Goal: Check status: Check status

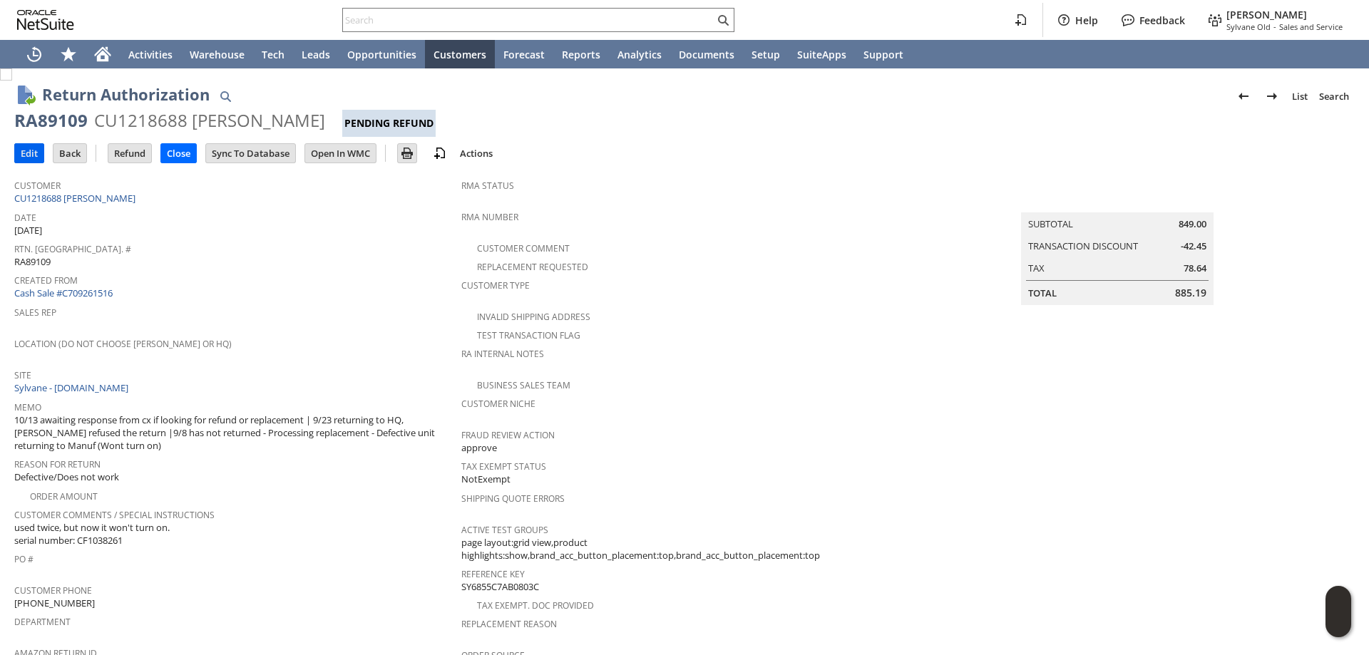
click at [28, 152] on input "Edit" at bounding box center [29, 153] width 29 height 19
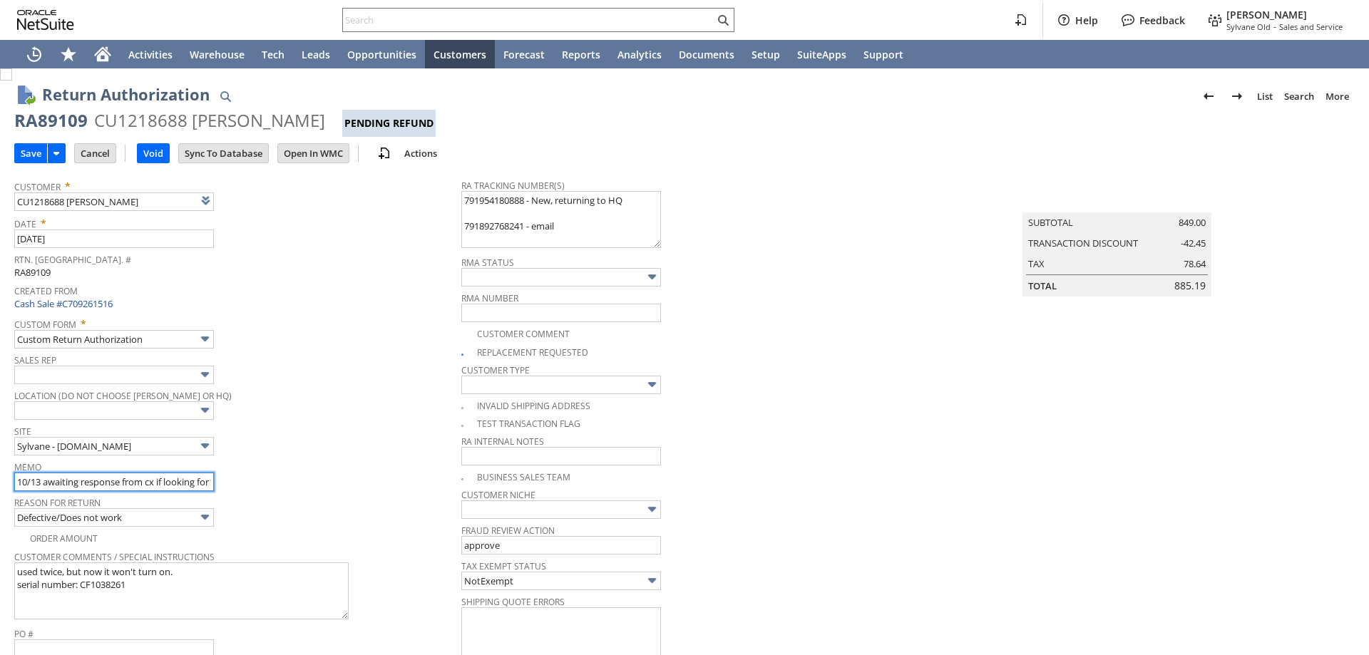
drag, startPoint x: 44, startPoint y: 484, endPoint x: 94, endPoint y: 482, distance: 49.9
click at [96, 481] on input "10/13 awaiting response from cx if looking for refund or replacement | 9/23 ret…" at bounding box center [114, 482] width 200 height 19
type input "Add"
type input "Copy Previous"
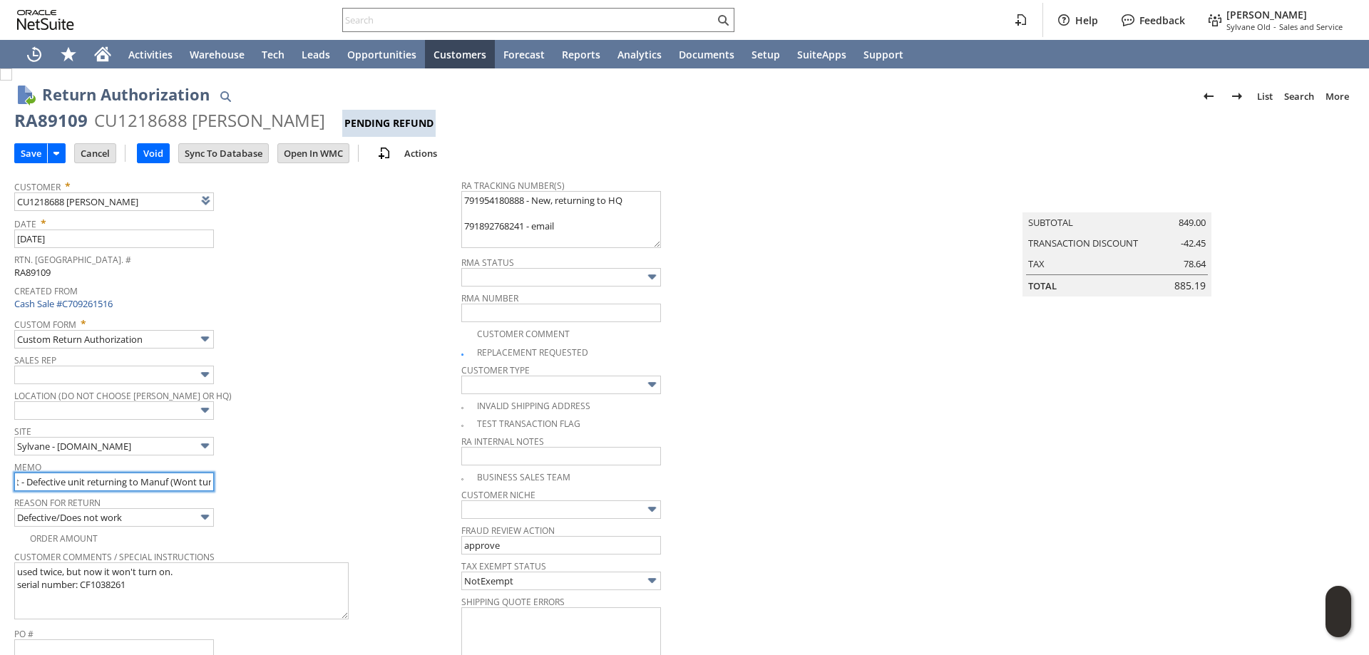
drag, startPoint x: 19, startPoint y: 483, endPoint x: 140, endPoint y: 478, distance: 121.3
click at [140, 478] on input "10/13 awaiting response from cx if looking for refund or replacement | 9/23 ret…" at bounding box center [114, 482] width 200 height 19
type input "10/13 Refund - no longer need replacement |9/8 has not returned - Processing re…"
click at [32, 145] on input "Save" at bounding box center [31, 153] width 32 height 19
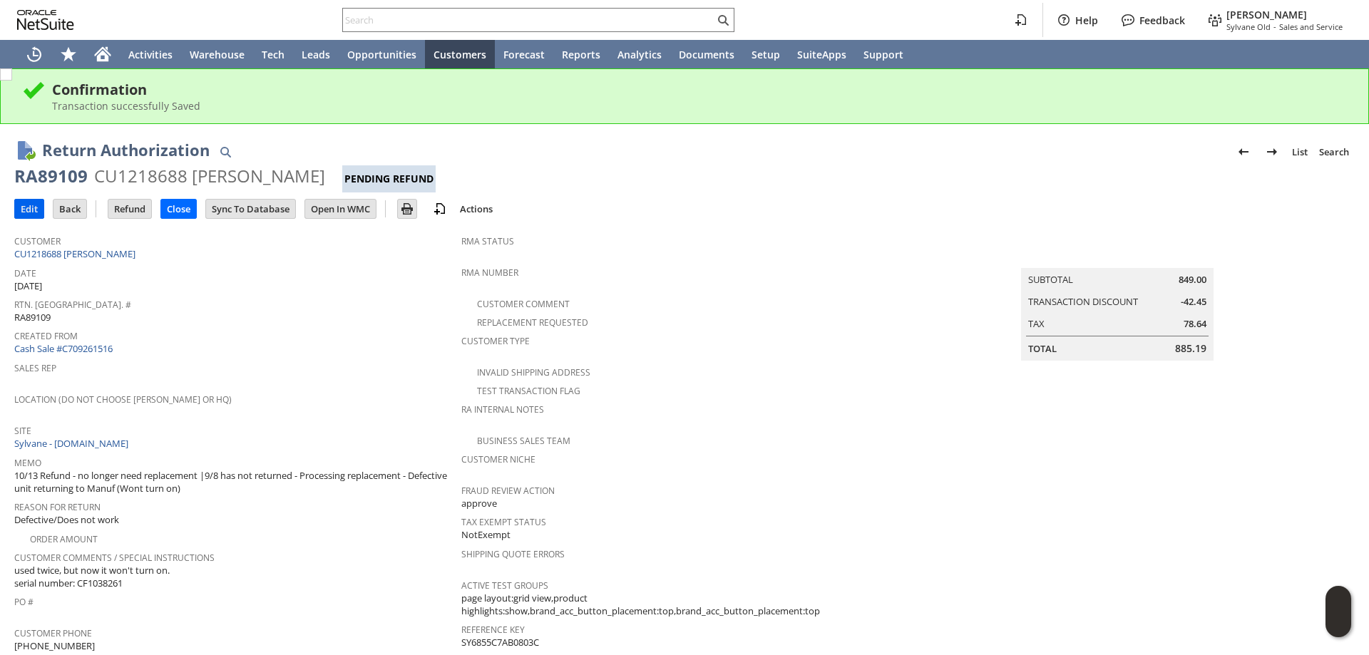
click at [32, 206] on input "Edit" at bounding box center [29, 209] width 29 height 19
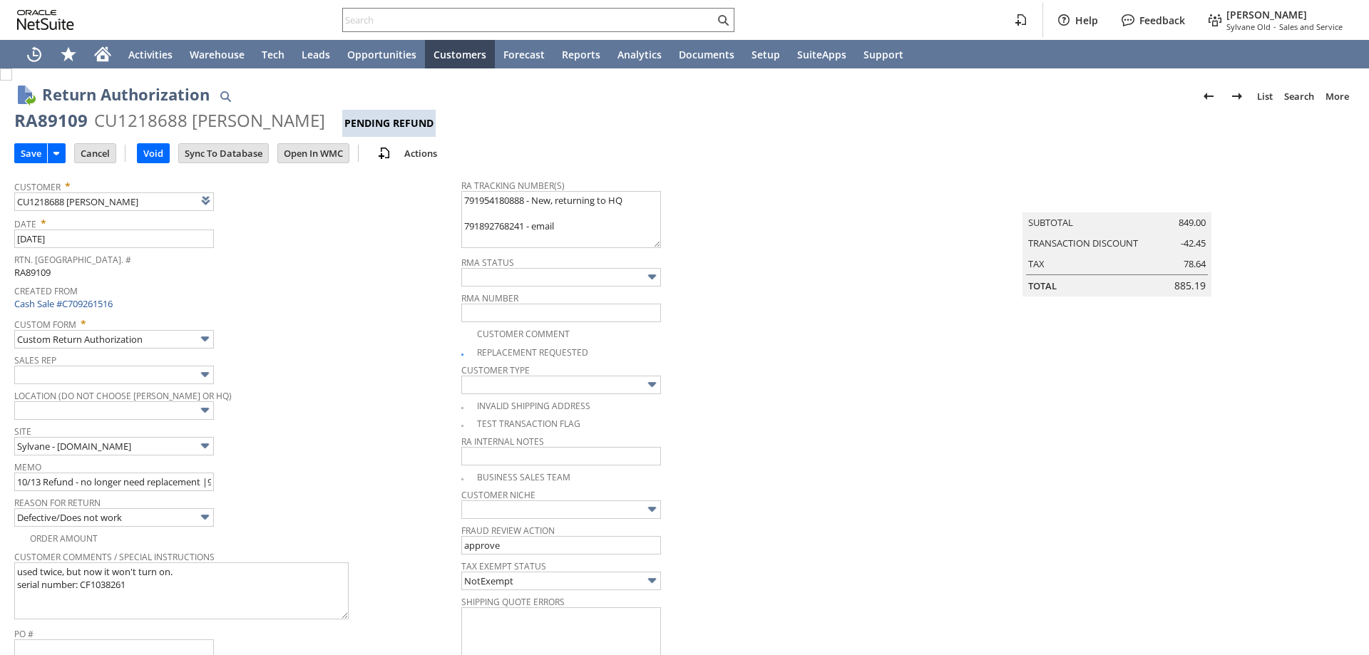
click at [12, 81] on img at bounding box center [6, 74] width 12 height 12
checkbox input "false"
click at [24, 151] on input "Save" at bounding box center [31, 153] width 32 height 19
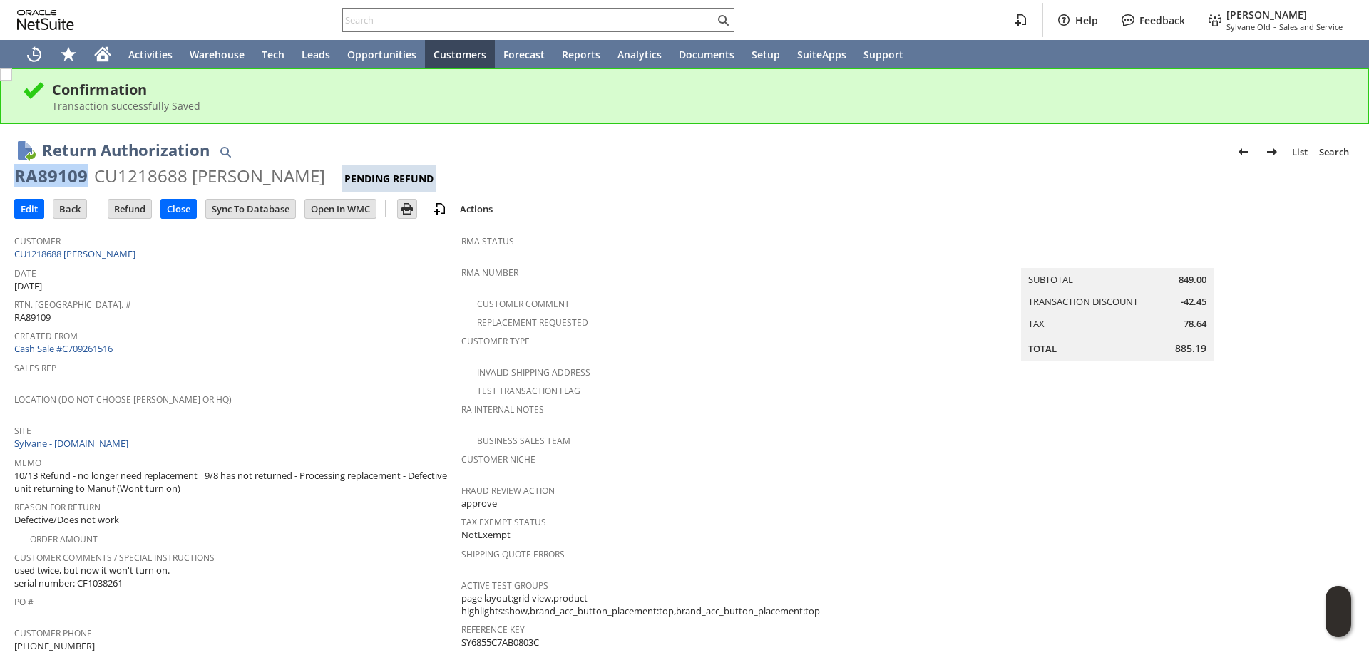
drag, startPoint x: 85, startPoint y: 178, endPoint x: 16, endPoint y: 170, distance: 69.5
click at [16, 170] on div "RA89109" at bounding box center [50, 176] width 73 height 23
copy div "RA89109"
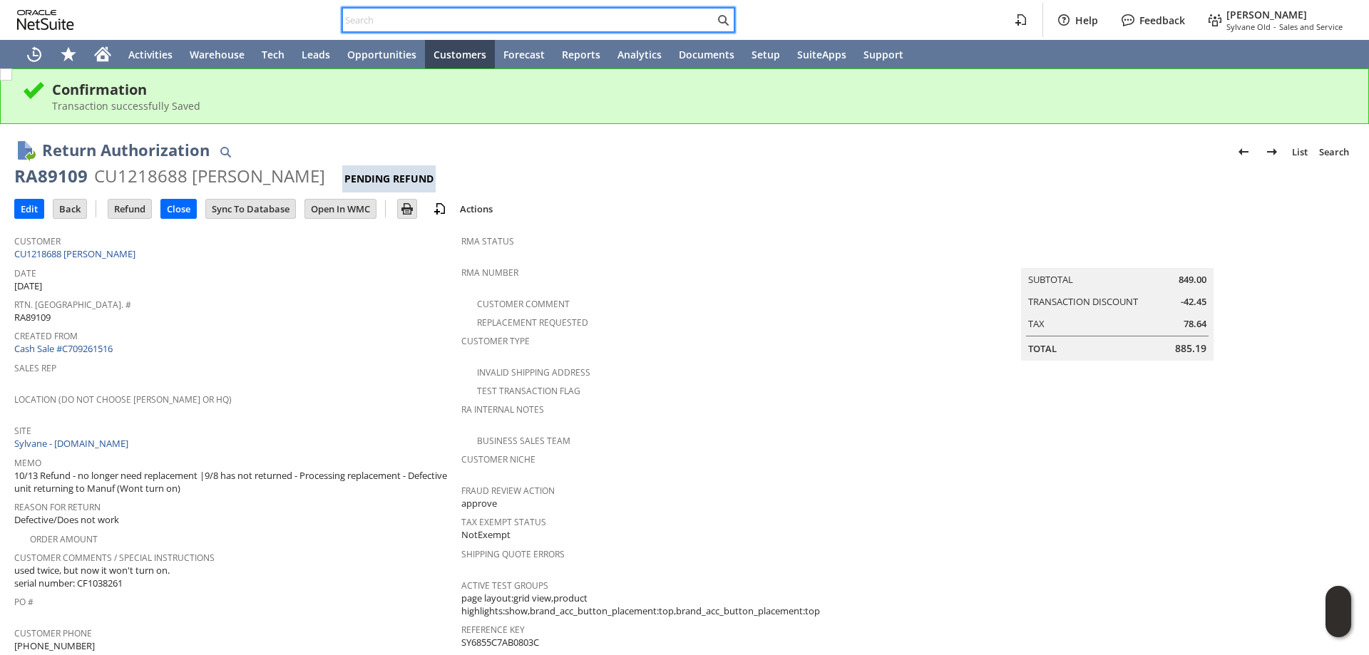
click at [534, 16] on input "text" at bounding box center [528, 19] width 371 height 17
paste input "RA89109"
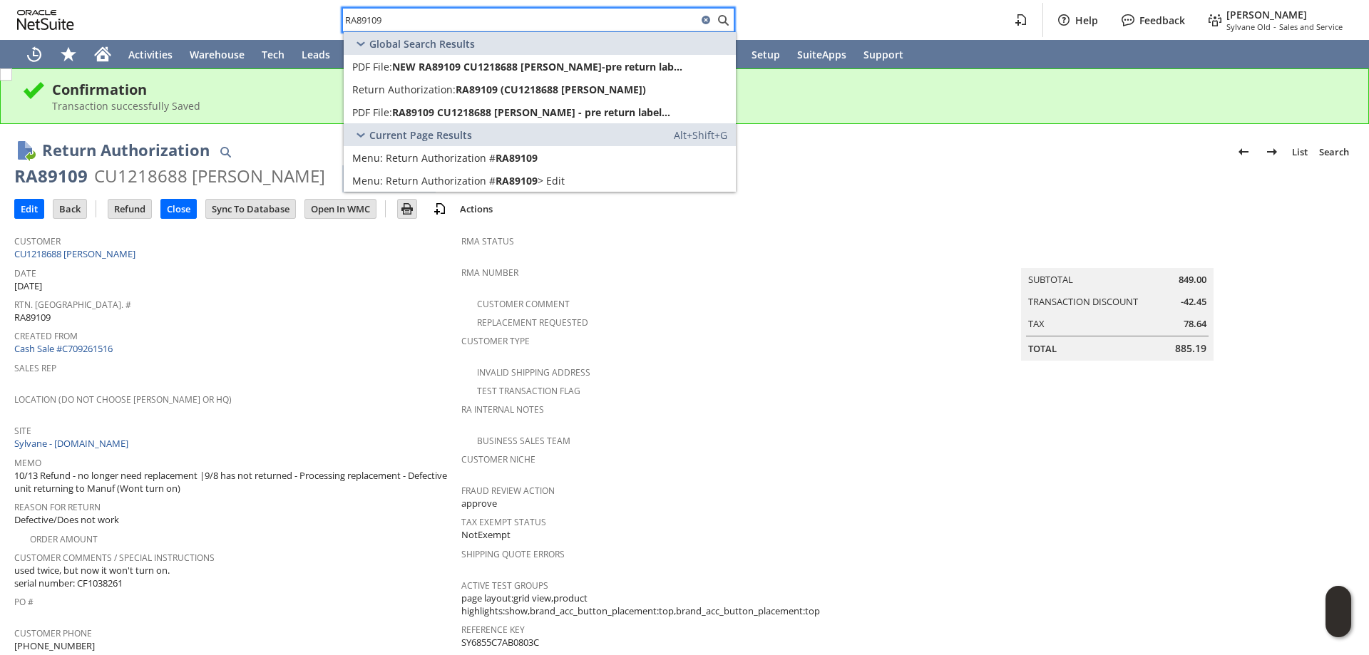
type input "RA89109"
click at [463, 92] on span "RA89109 (CU1218688 Shannon Bendall)" at bounding box center [551, 90] width 190 height 14
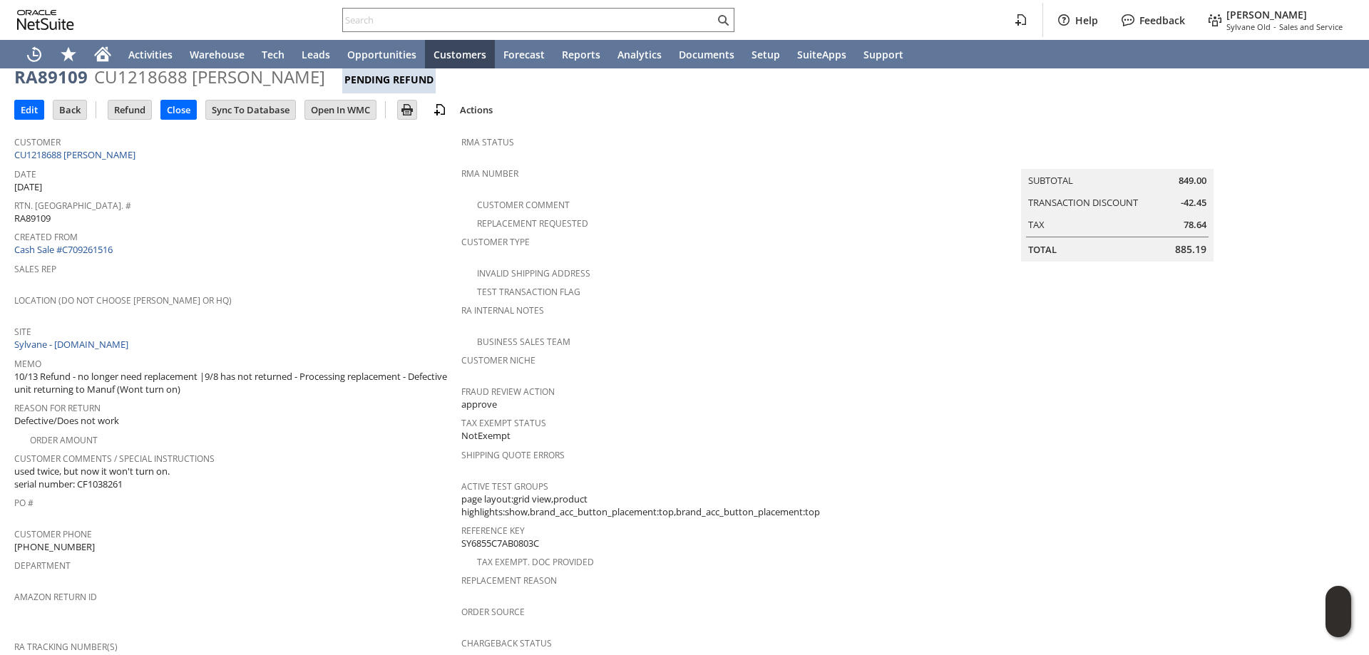
scroll to position [9, 0]
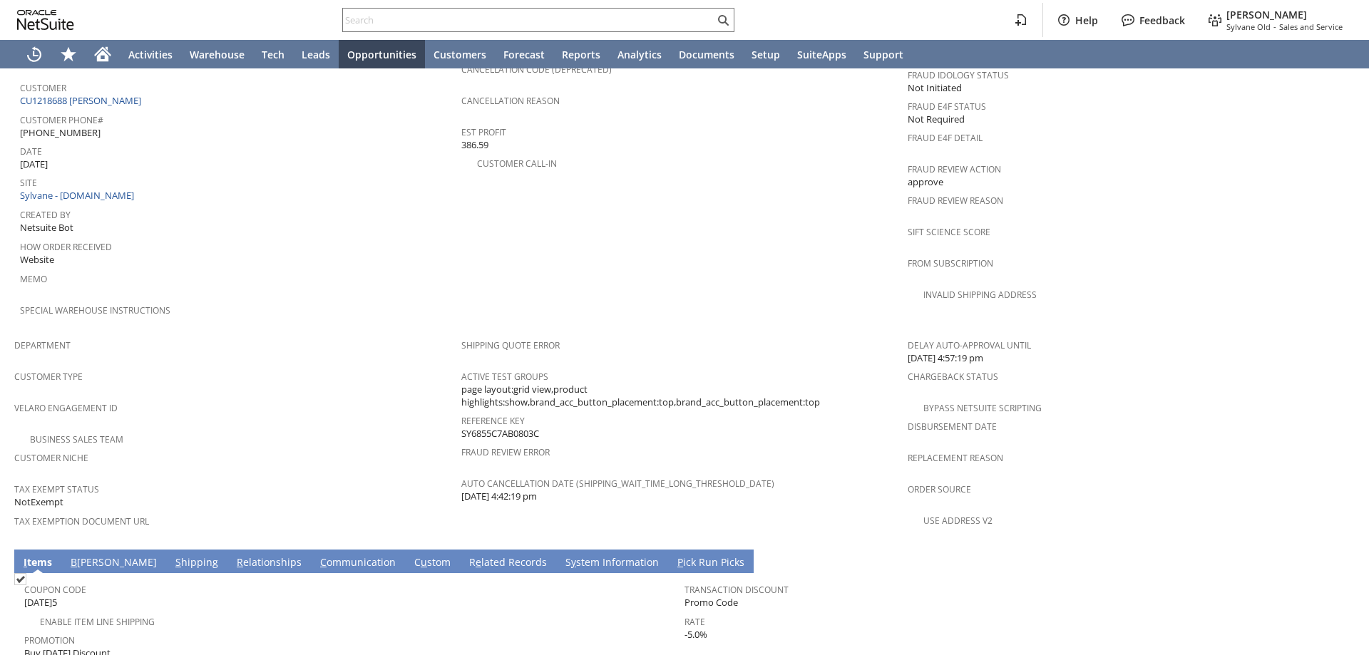
scroll to position [499, 0]
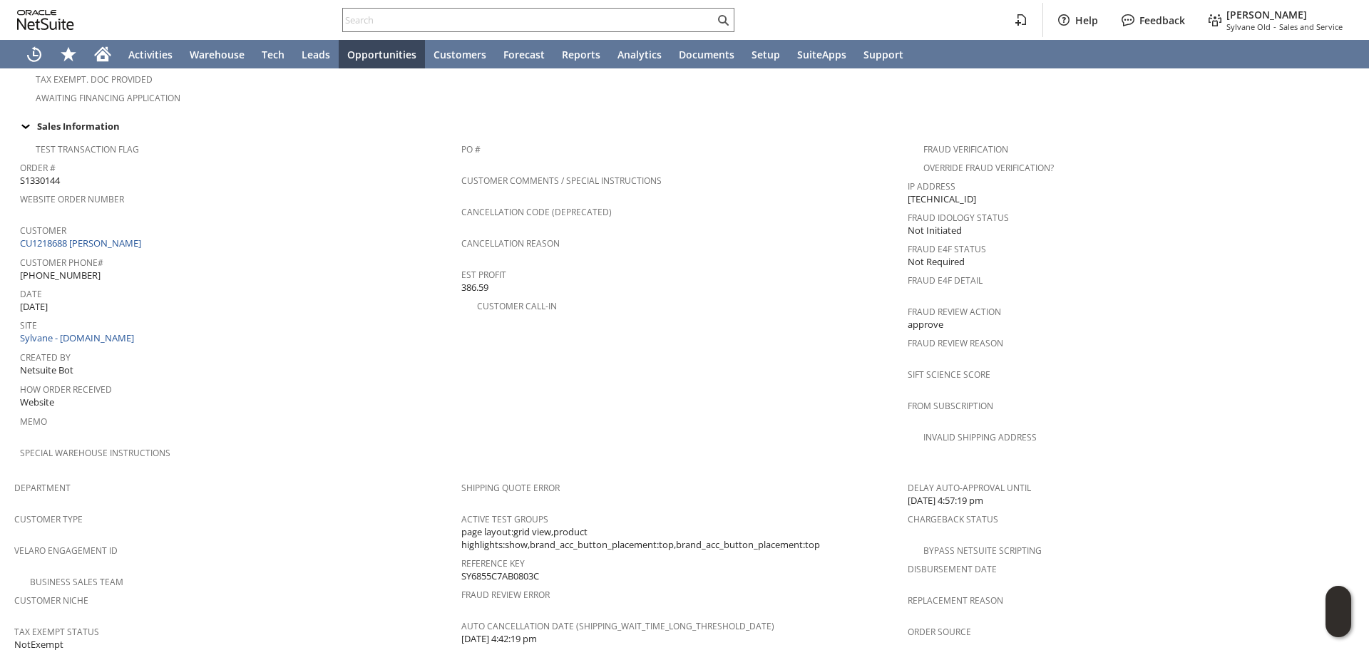
click at [346, 540] on div "Velaro Engagement ID" at bounding box center [234, 555] width 440 height 30
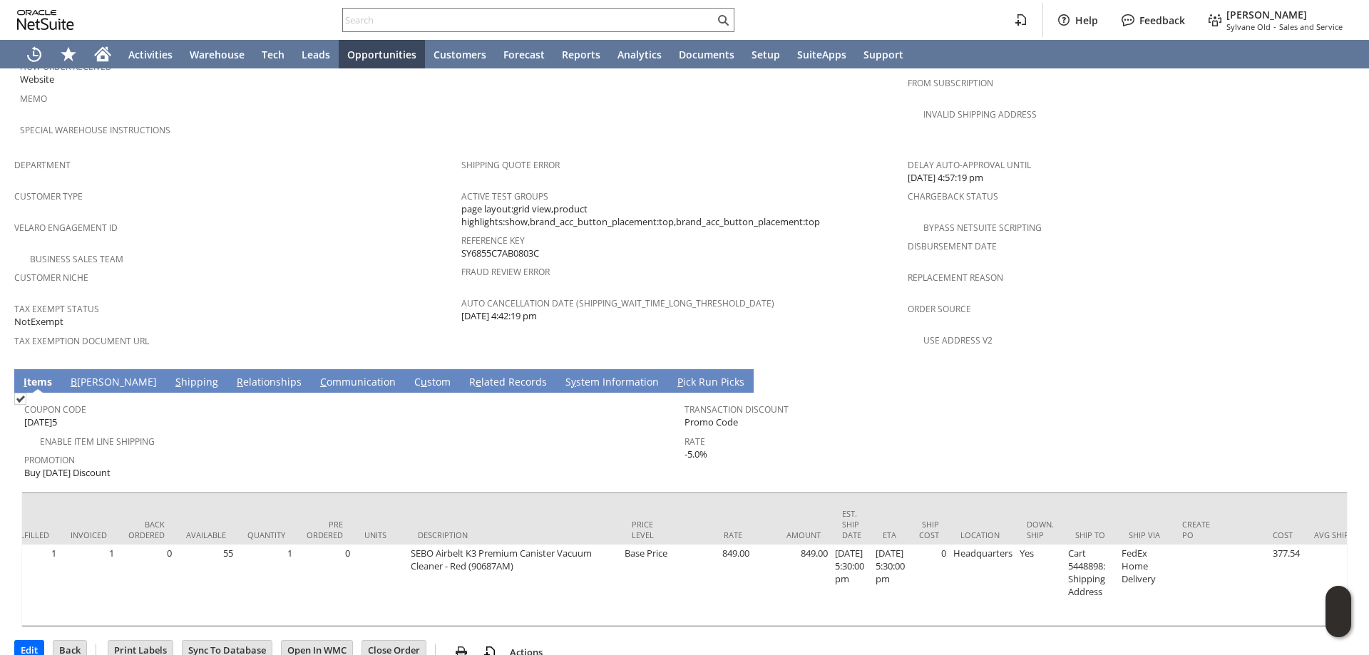
scroll to position [0, 0]
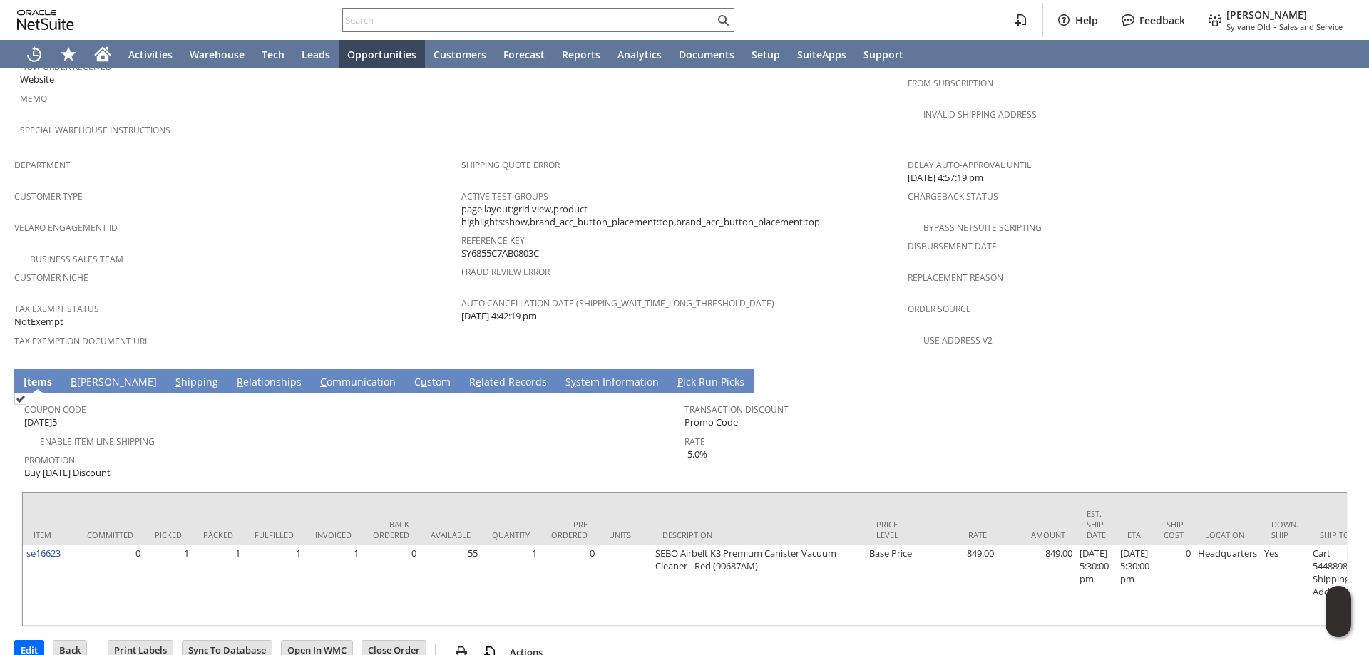
click at [172, 375] on link "S hipping" at bounding box center [197, 383] width 50 height 16
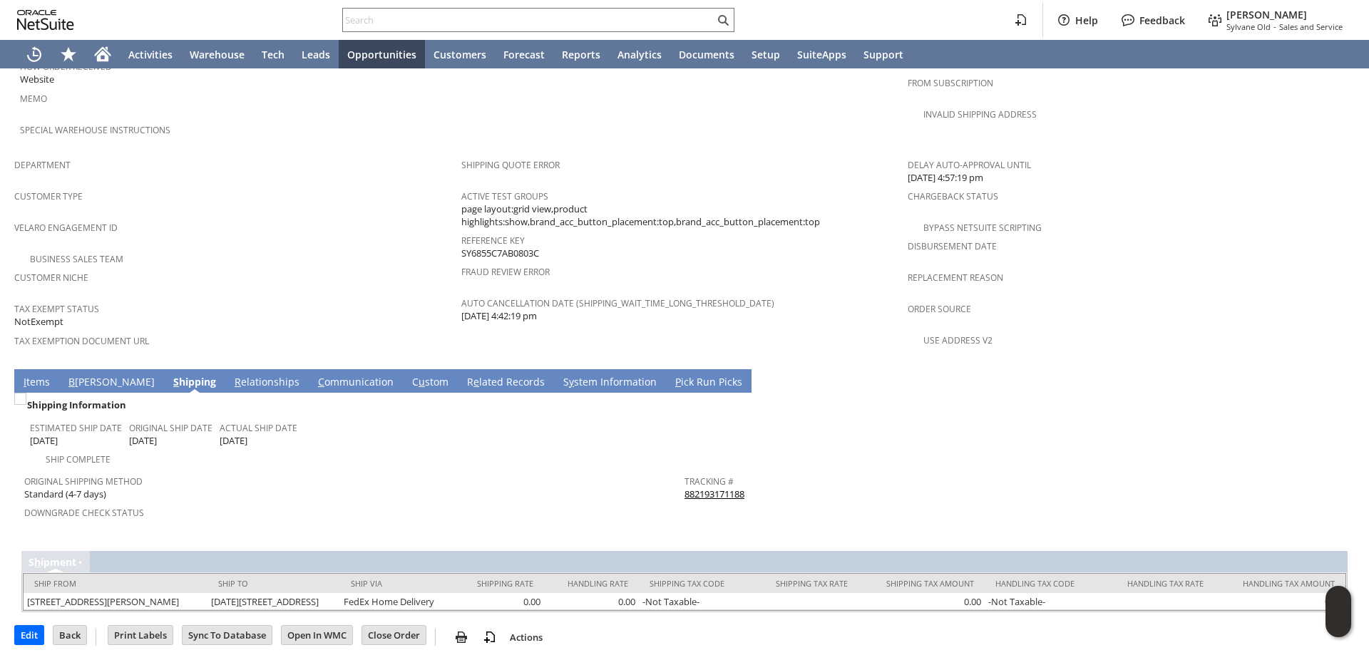
scroll to position [821, 0]
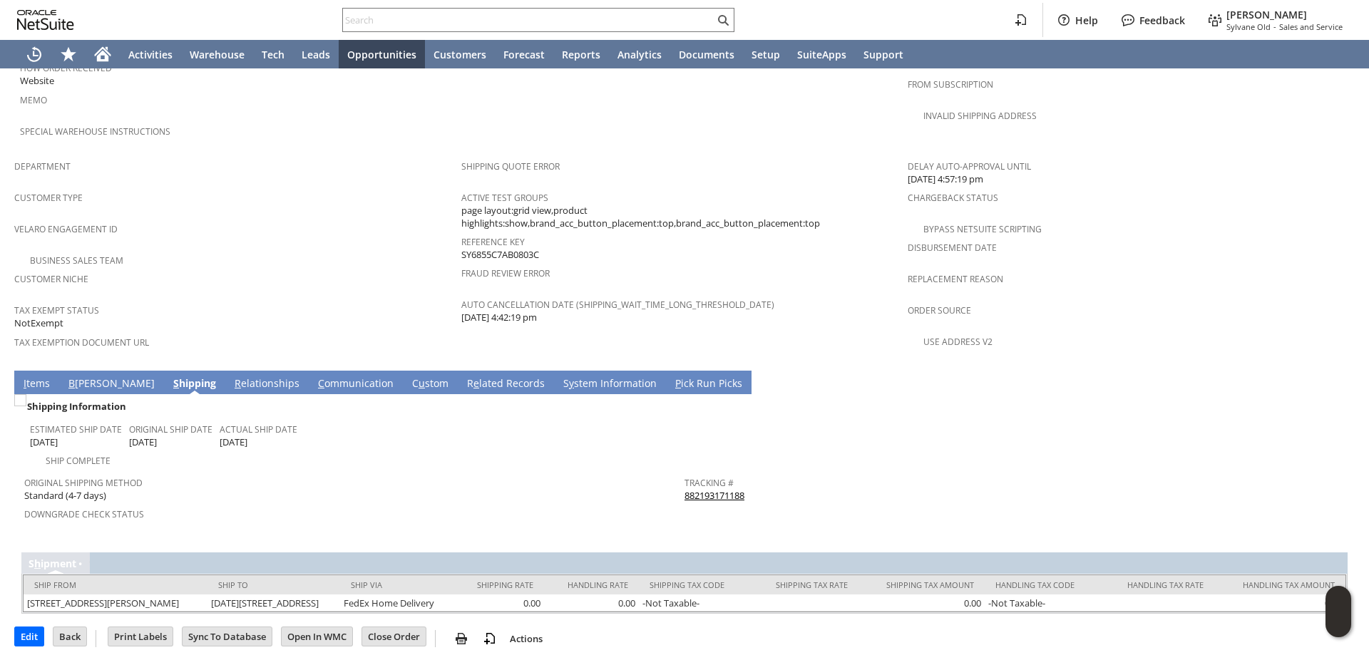
click at [29, 376] on link "I tems" at bounding box center [37, 384] width 34 height 16
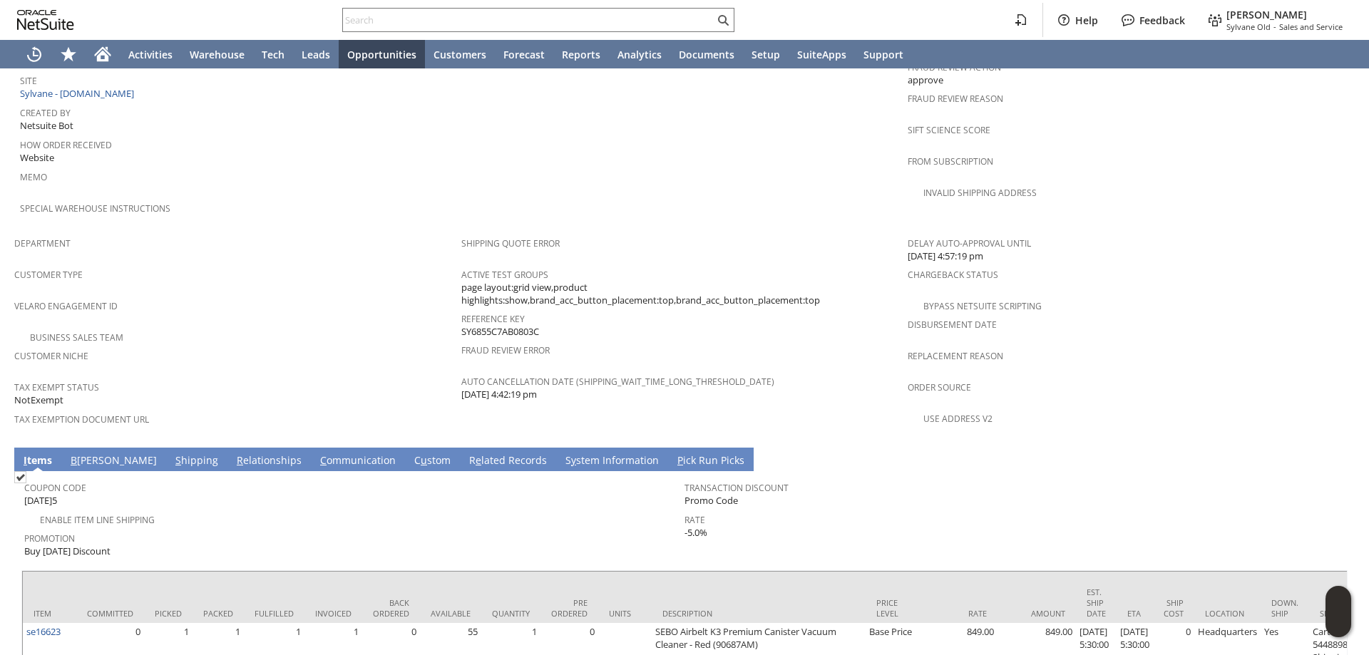
scroll to position [822, 0]
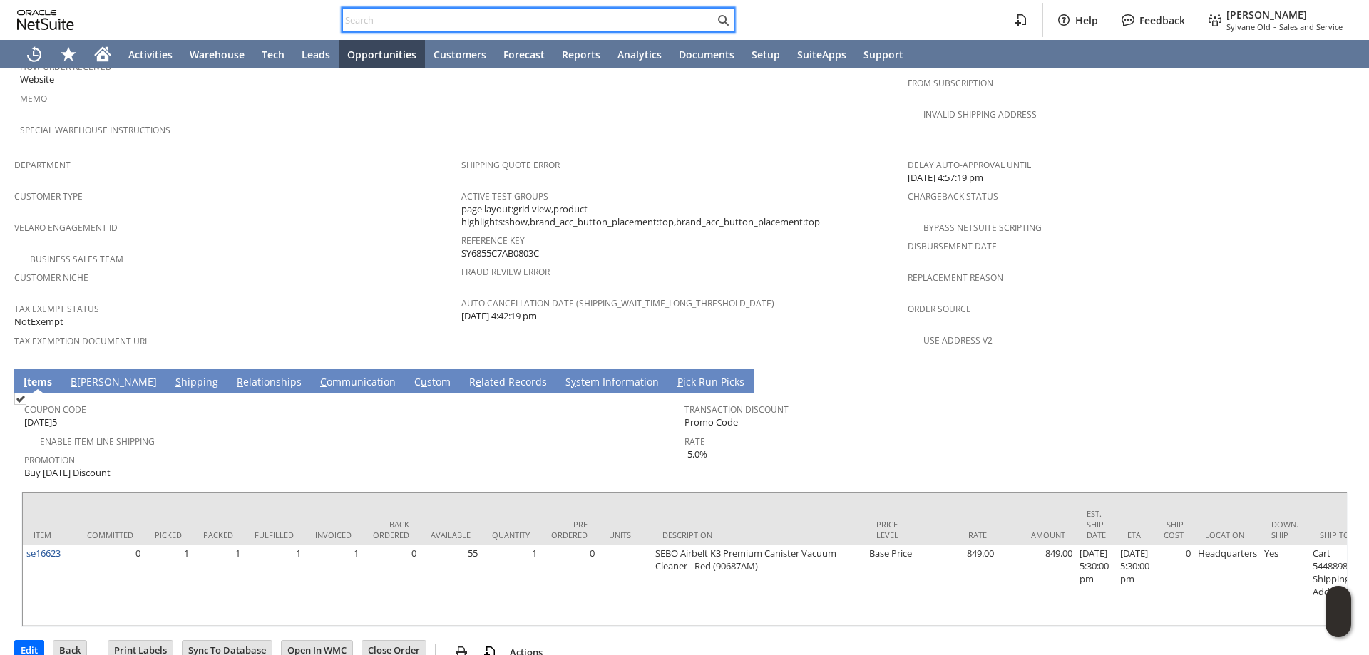
click at [603, 18] on input "text" at bounding box center [528, 19] width 371 height 17
paste input "6179477043"
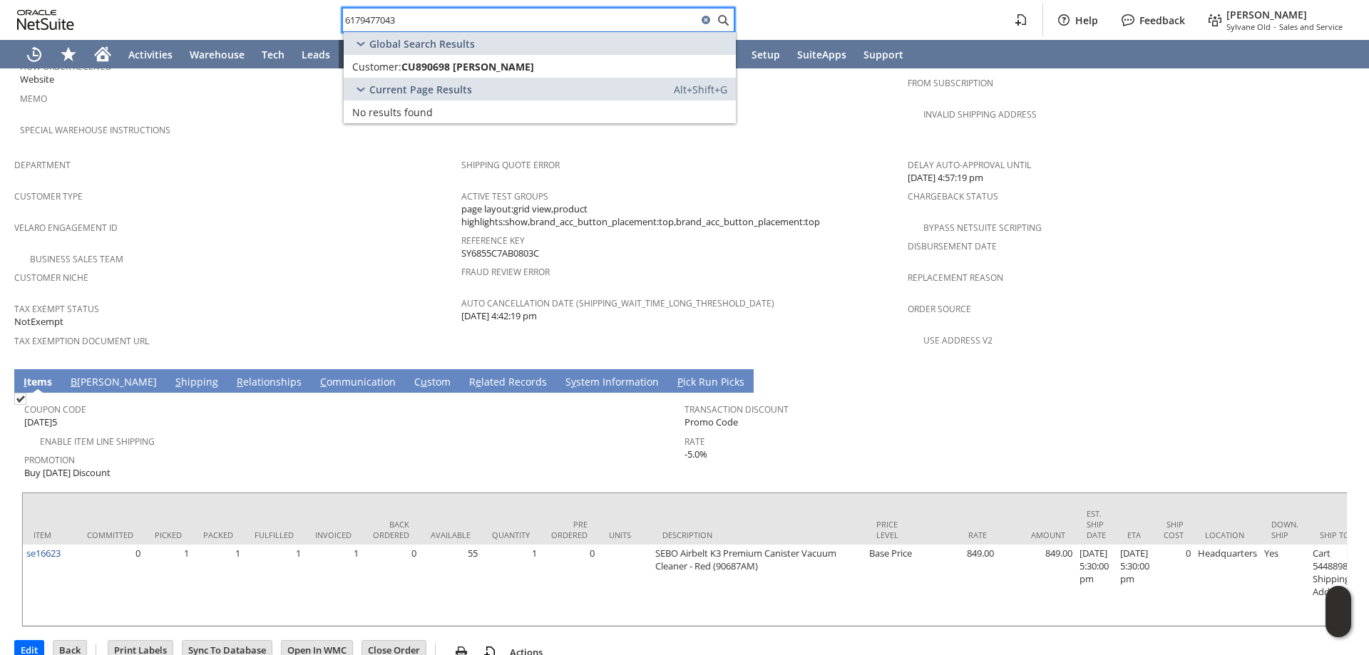
type input "6179477043"
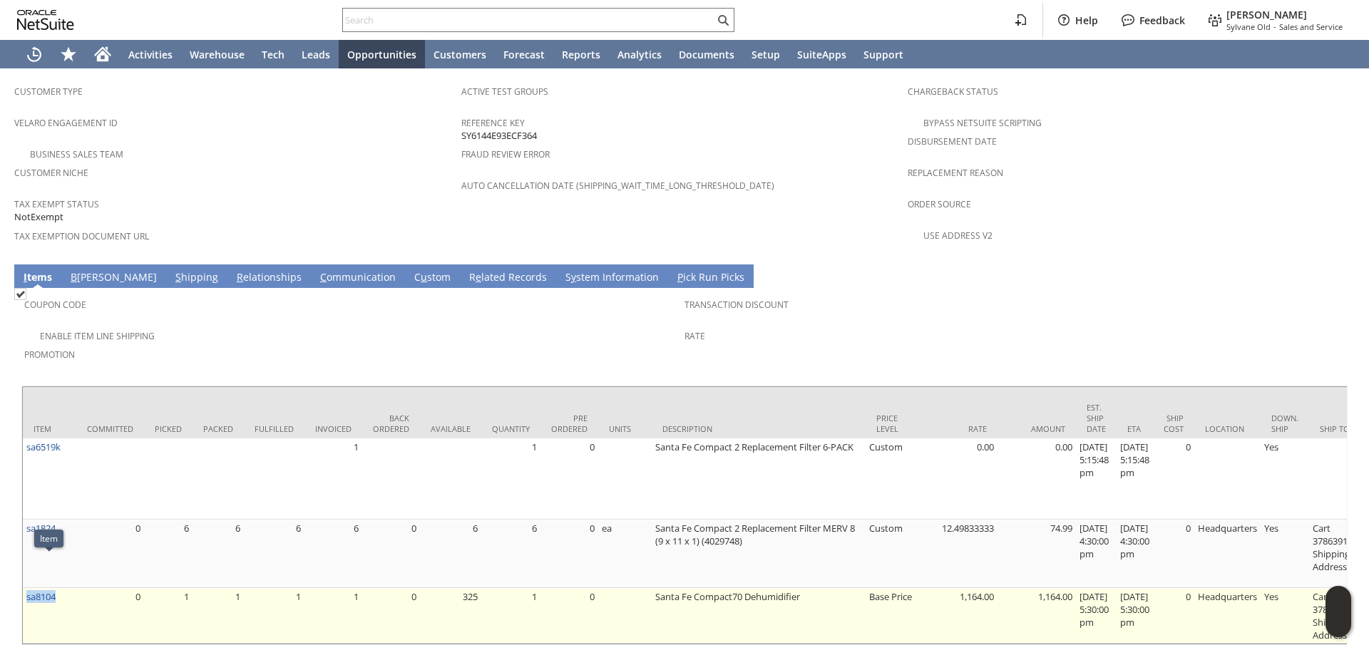
drag, startPoint x: 65, startPoint y: 567, endPoint x: 27, endPoint y: 573, distance: 38.2
click at [27, 588] on td "sa8104" at bounding box center [49, 616] width 53 height 56
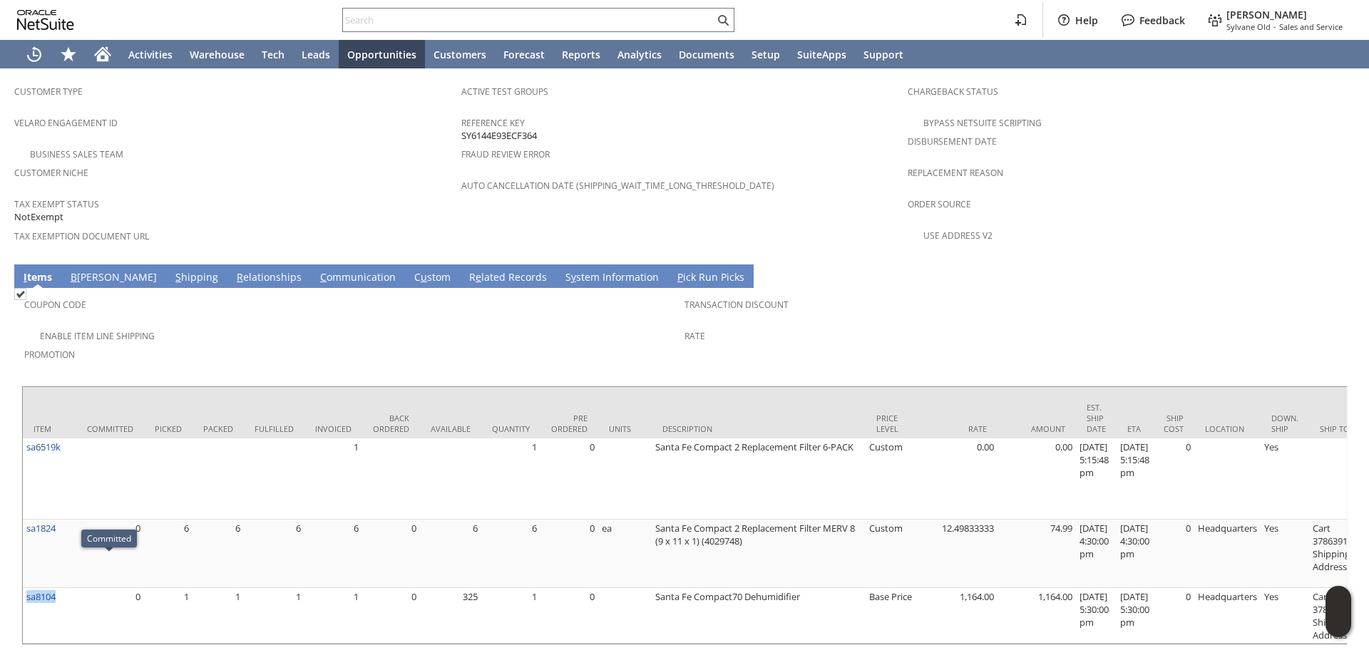
copy link "sa8104"
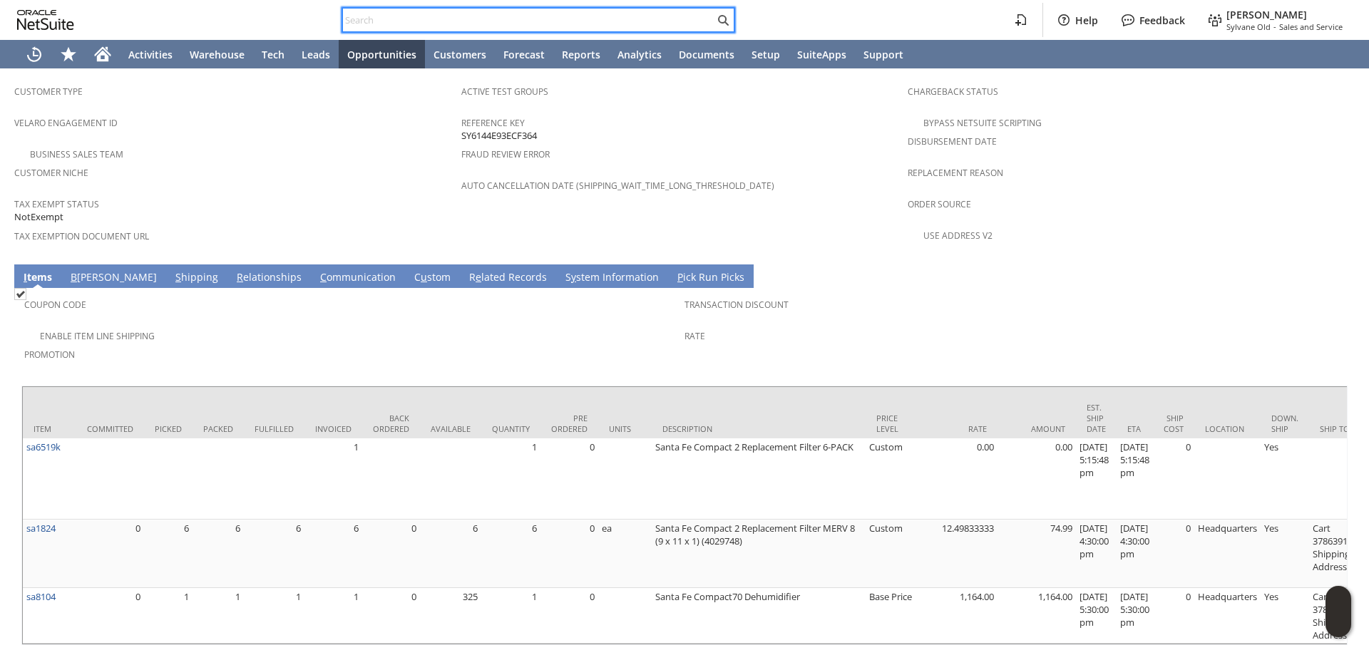
click at [498, 21] on input "text" at bounding box center [528, 19] width 371 height 17
paste input "4235526261"
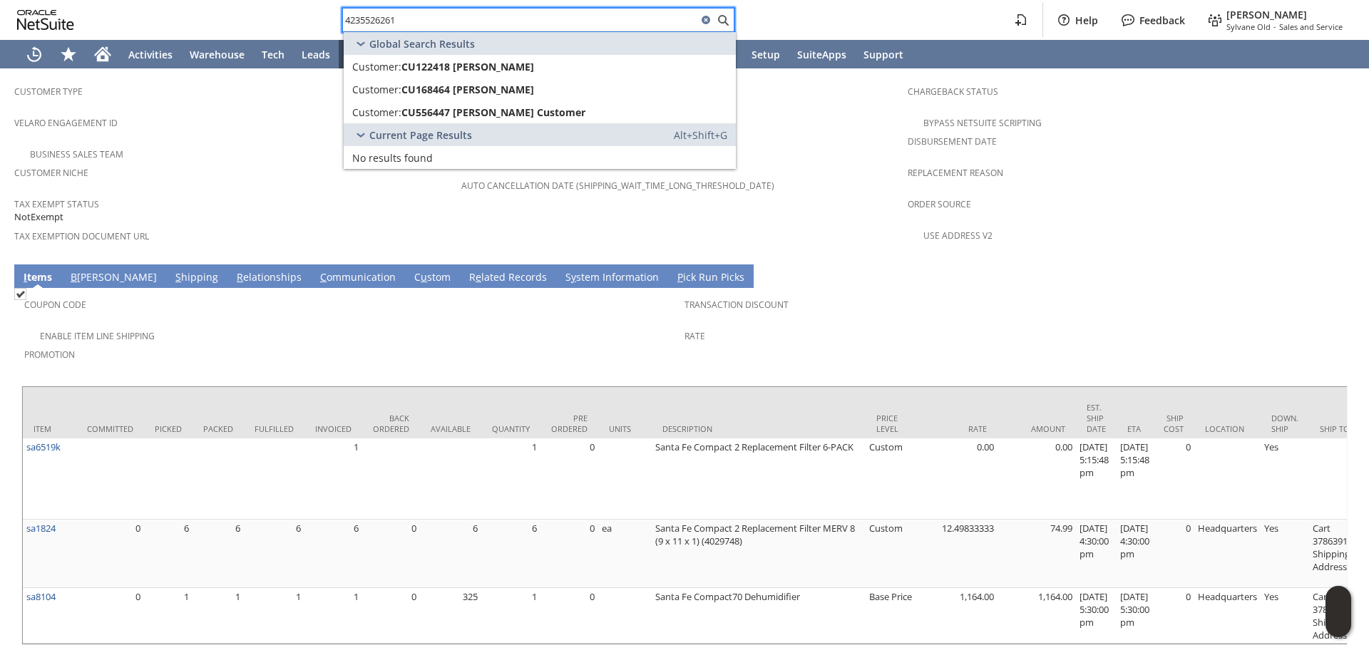
type input "4235526261"
